Goal: Transaction & Acquisition: Purchase product/service

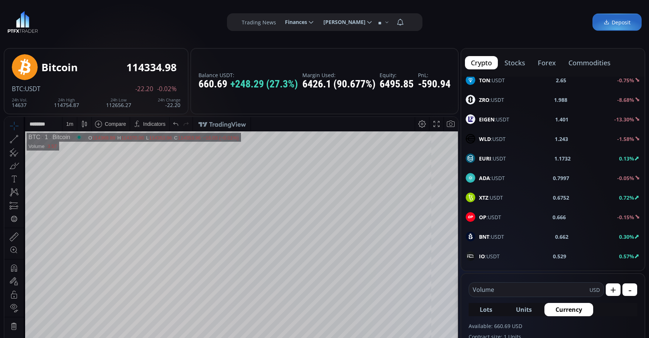
scroll to position [411, 0]
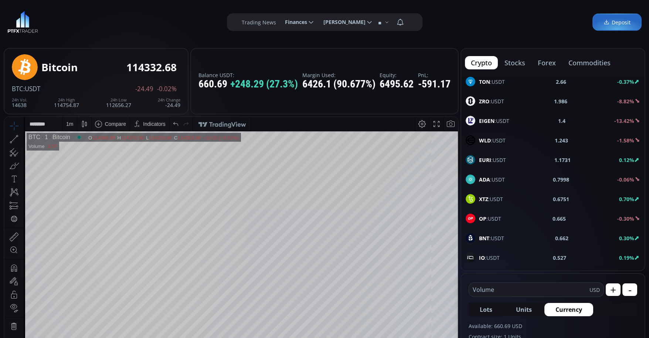
click at [498, 96] on div "ZRO :USDT" at bounding box center [484, 101] width 38 height 10
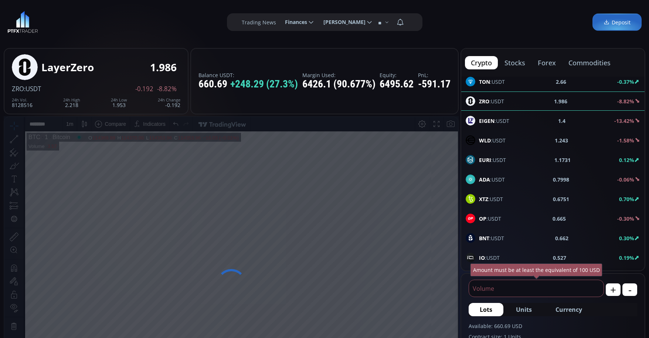
type input "****"
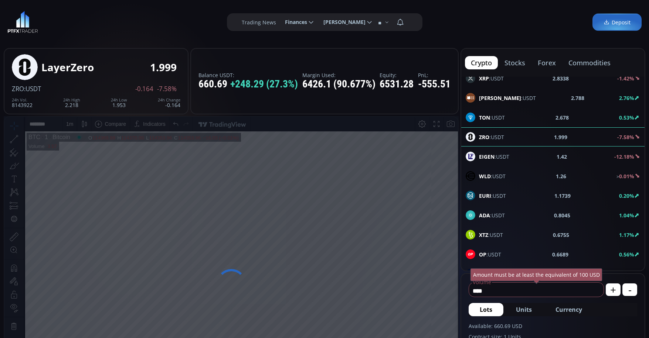
scroll to position [375, 0]
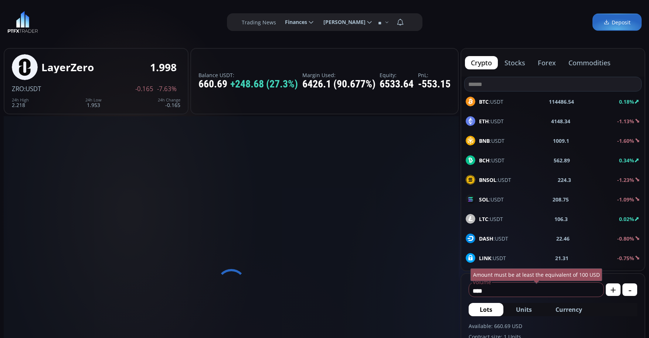
type input "********"
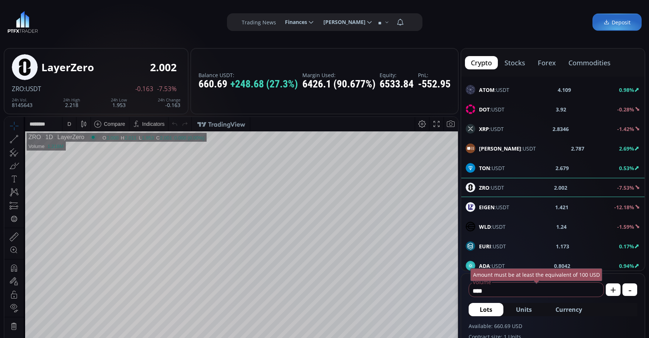
scroll to position [332, 0]
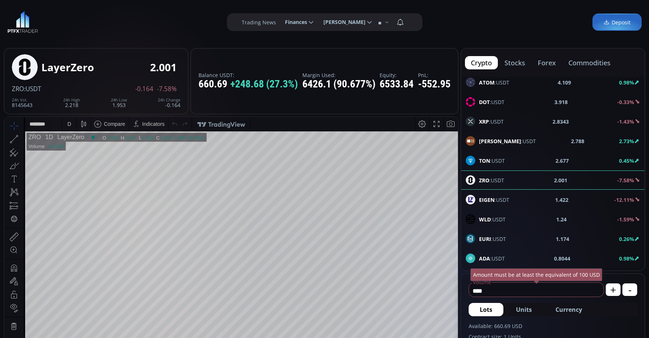
click at [537, 281] on div "Amount must be at least the equivalent of 100 USD" at bounding box center [536, 275] width 132 height 13
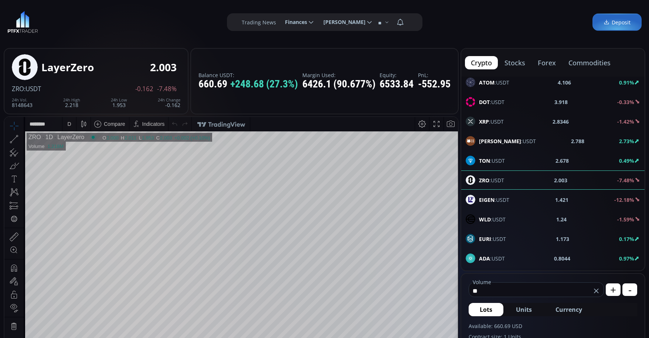
type input "*"
click at [562, 308] on span "Currency" at bounding box center [568, 309] width 27 height 9
click at [504, 290] on input "*****" at bounding box center [525, 291] width 112 height 12
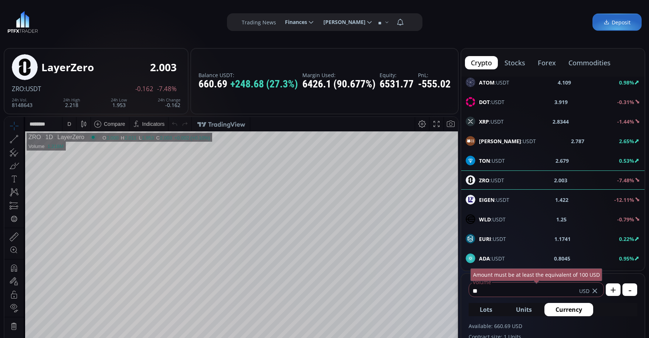
type input "*"
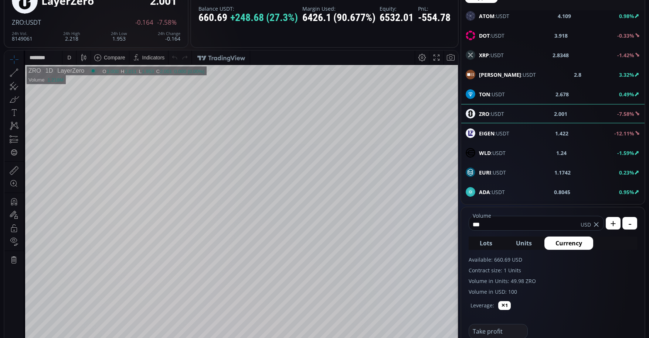
scroll to position [111, 0]
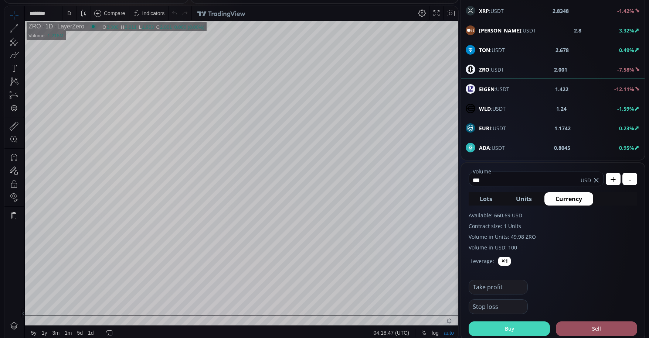
type input "***"
click at [486, 329] on button "Buy" at bounding box center [508, 329] width 81 height 15
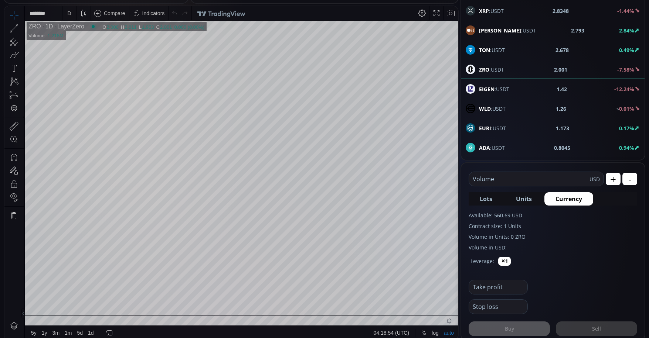
click at [65, 15] on div "D" at bounding box center [69, 13] width 14 height 14
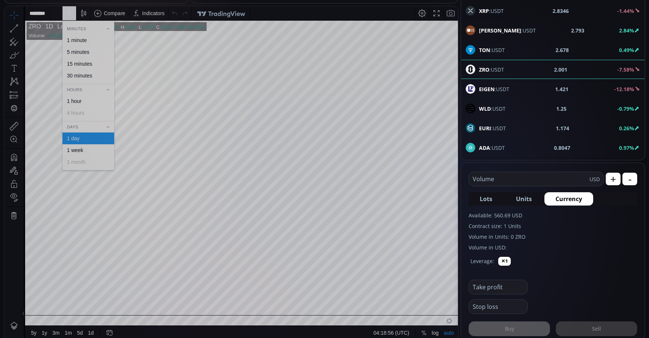
click at [76, 38] on div "1 minute" at bounding box center [77, 40] width 20 height 6
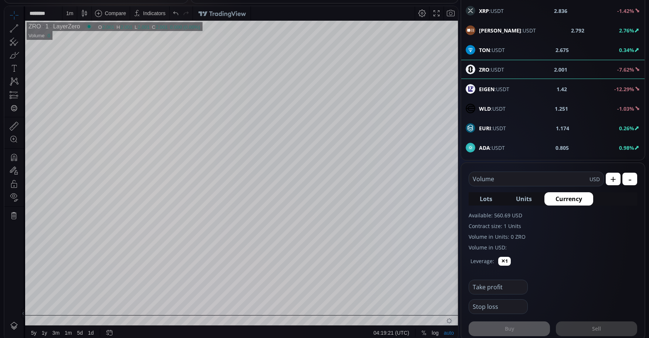
click at [70, 14] on div "1 m" at bounding box center [69, 13] width 7 height 6
click at [83, 65] on div "15 minutes" at bounding box center [79, 64] width 25 height 6
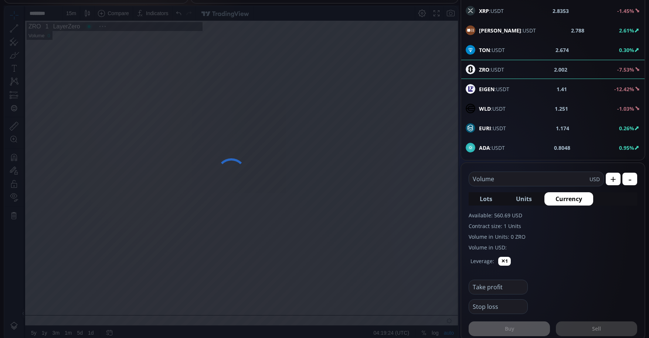
scroll to position [103, 0]
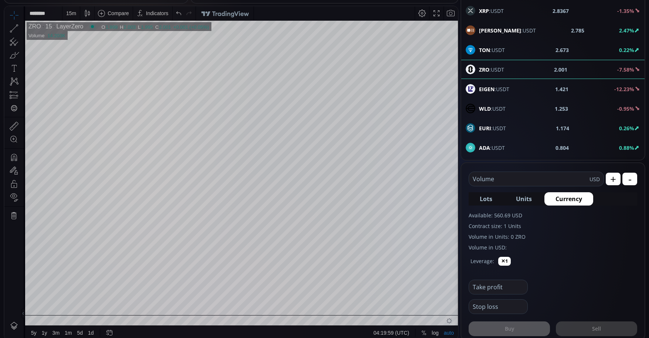
click at [67, 15] on div "15 m" at bounding box center [71, 13] width 10 height 6
click at [74, 103] on div "1 hour" at bounding box center [74, 101] width 15 height 6
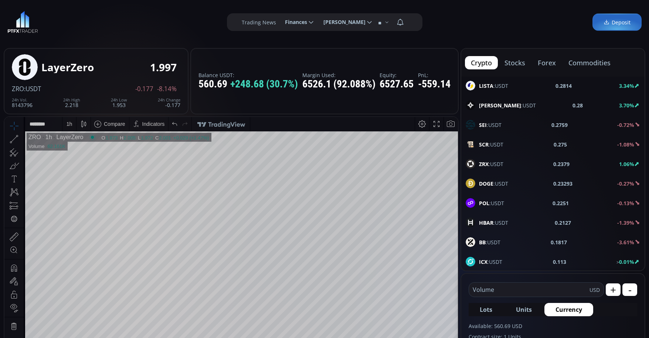
scroll to position [721, 0]
click at [502, 88] on span "LUMIA :USDT" at bounding box center [507, 85] width 57 height 8
type input "****"
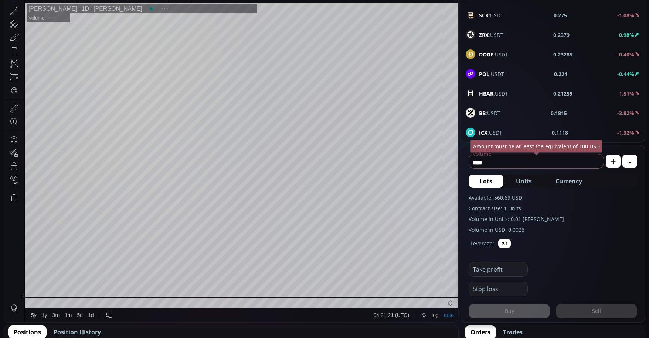
scroll to position [111, 0]
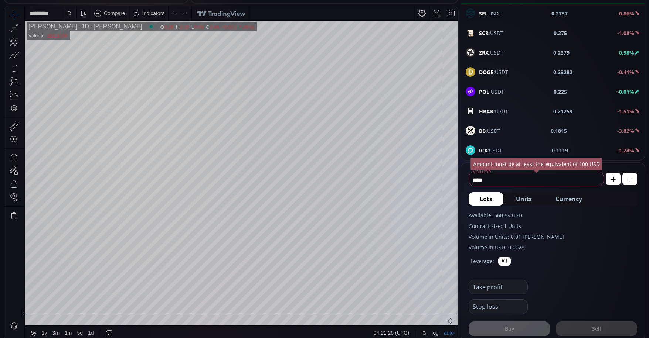
click at [70, 11] on div "D" at bounding box center [69, 13] width 4 height 6
click at [86, 101] on div "1 hour" at bounding box center [87, 101] width 45 height 6
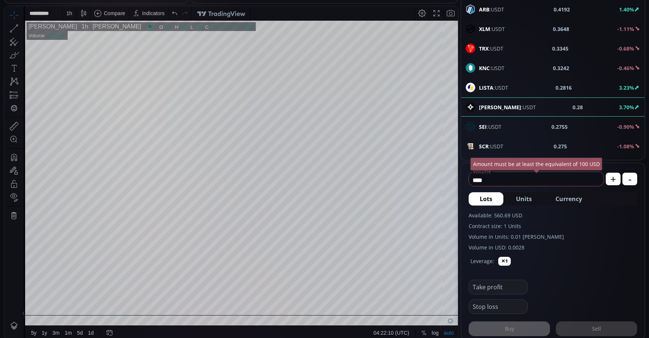
scroll to position [578, 0]
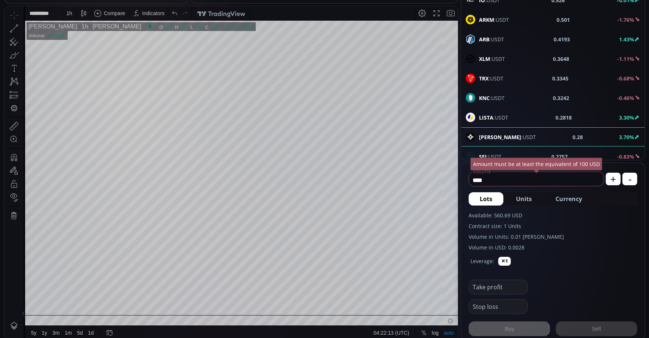
click at [551, 119] on div "LISTA :USDT 0.2818 3.30%" at bounding box center [552, 118] width 174 height 10
